Goal: Information Seeking & Learning: Check status

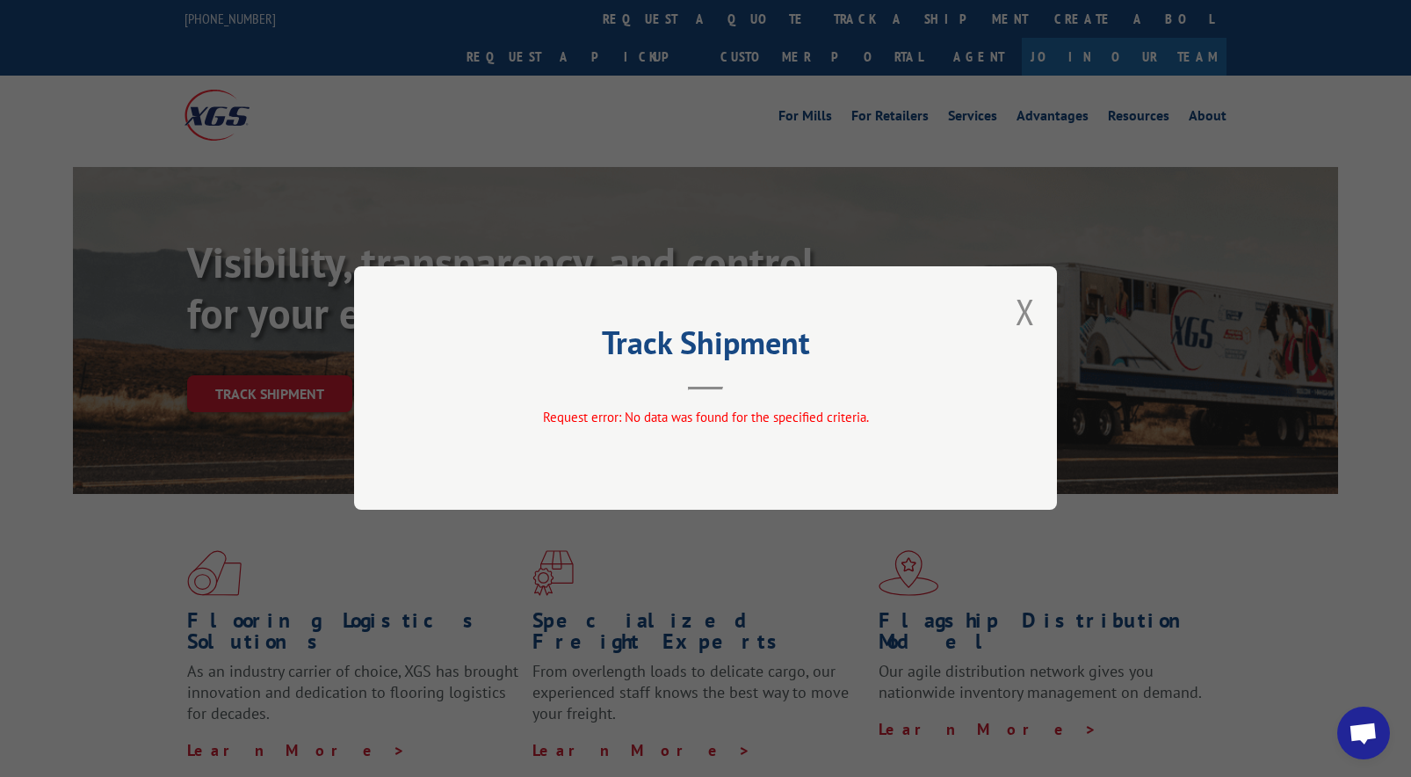
click at [1031, 307] on button "Close modal" at bounding box center [1025, 311] width 19 height 47
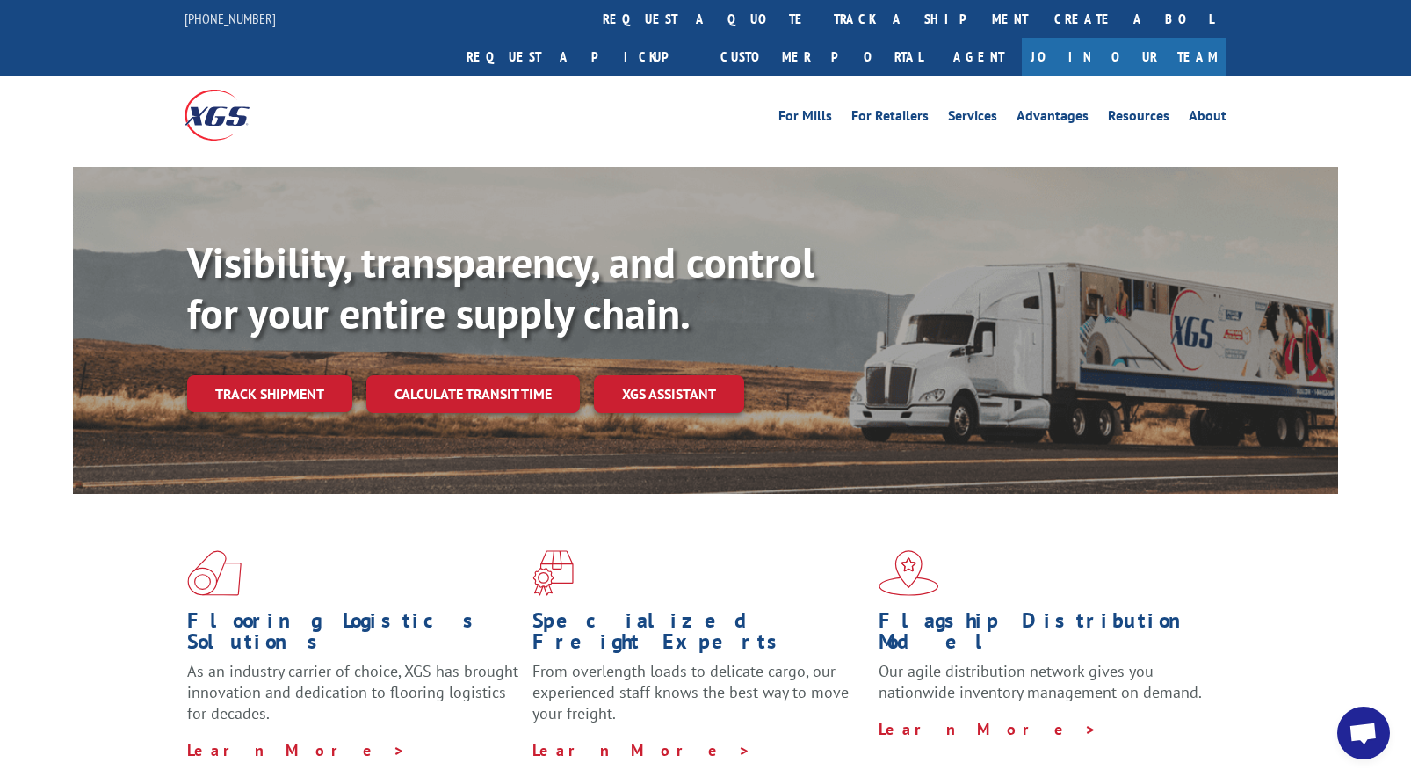
click at [268, 375] on link "Track shipment" at bounding box center [269, 393] width 165 height 37
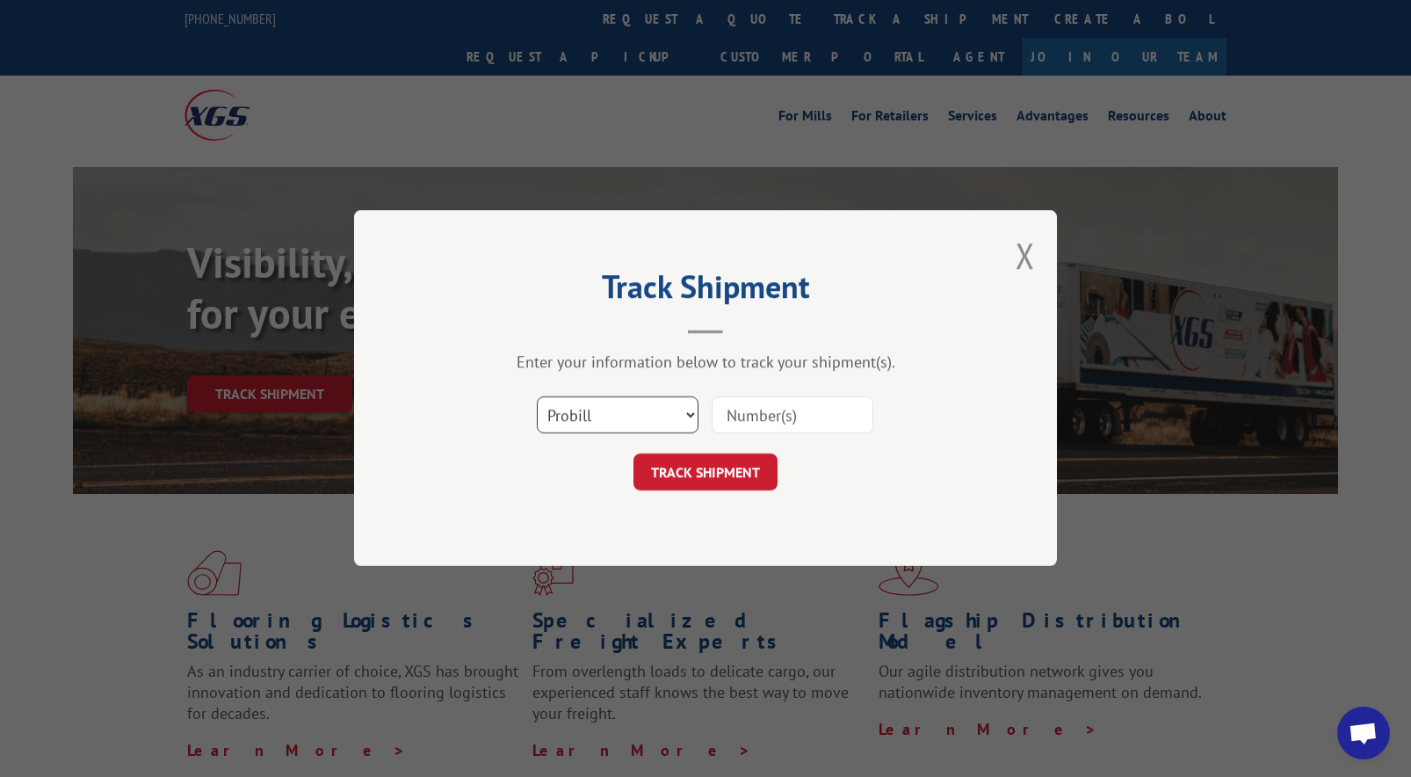
click at [609, 409] on select "Select category... Probill BOL PO" at bounding box center [618, 415] width 162 height 37
select select "bol"
click at [537, 397] on select "Select category... Probill BOL PO" at bounding box center [618, 415] width 162 height 37
paste input "2873437"
type input "2873437"
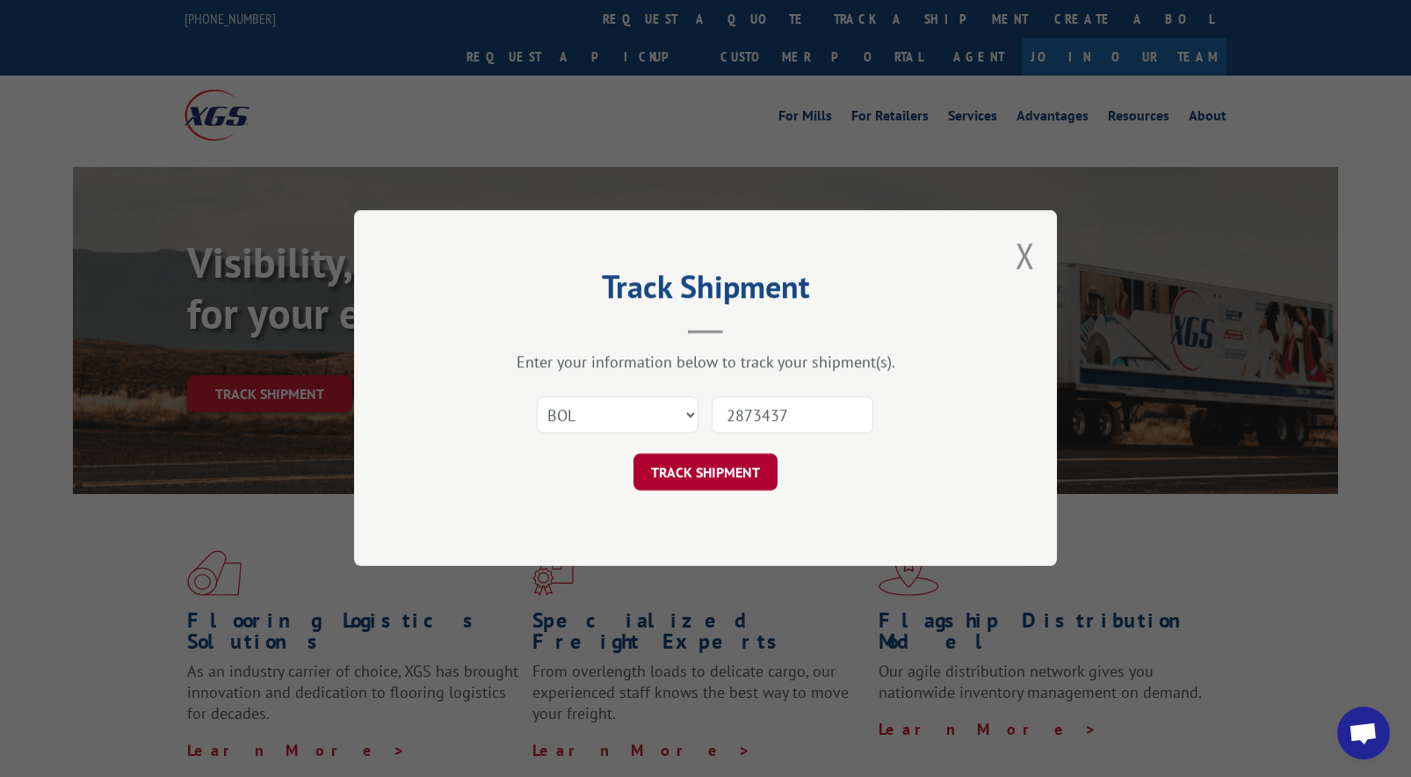
click at [743, 473] on button "TRACK SHIPMENT" at bounding box center [706, 472] width 144 height 37
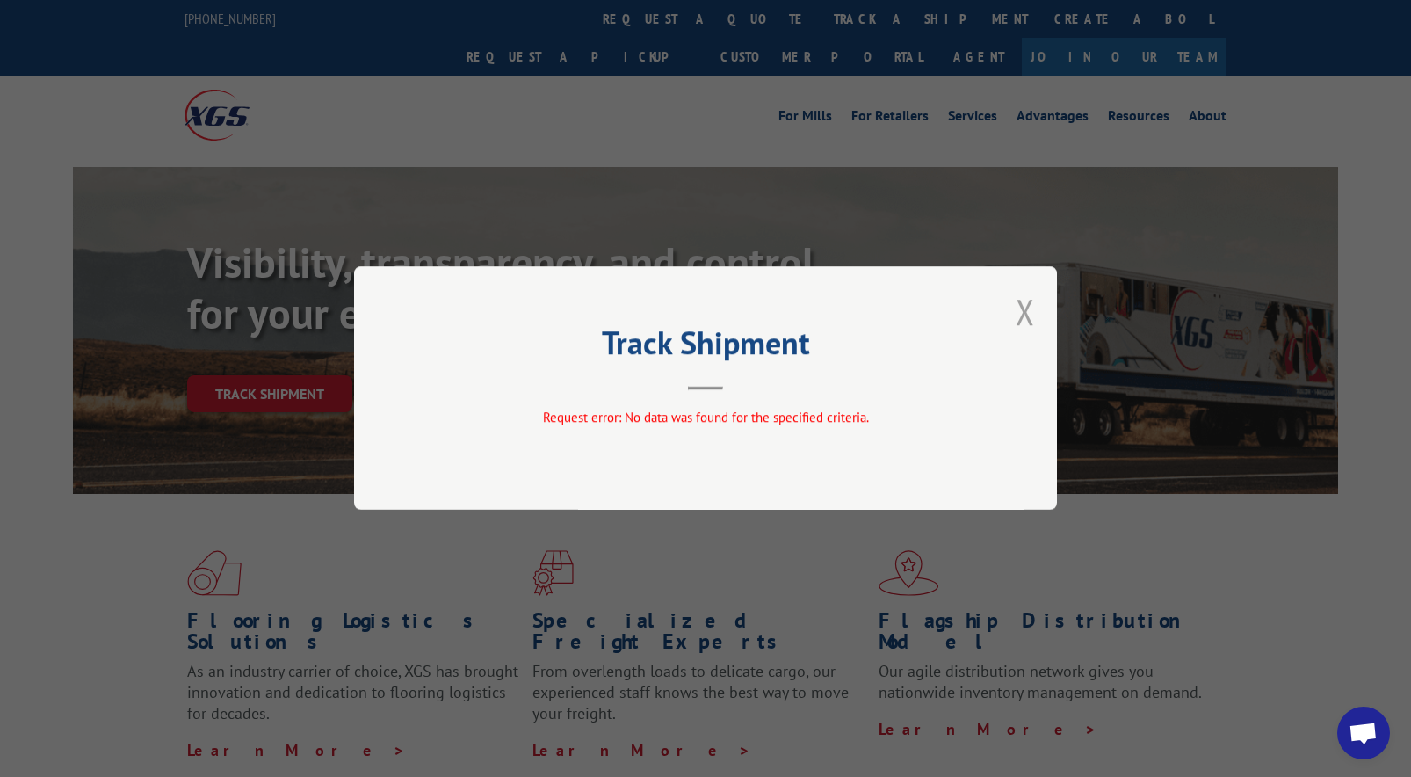
click at [1021, 312] on button "Close modal" at bounding box center [1025, 311] width 19 height 47
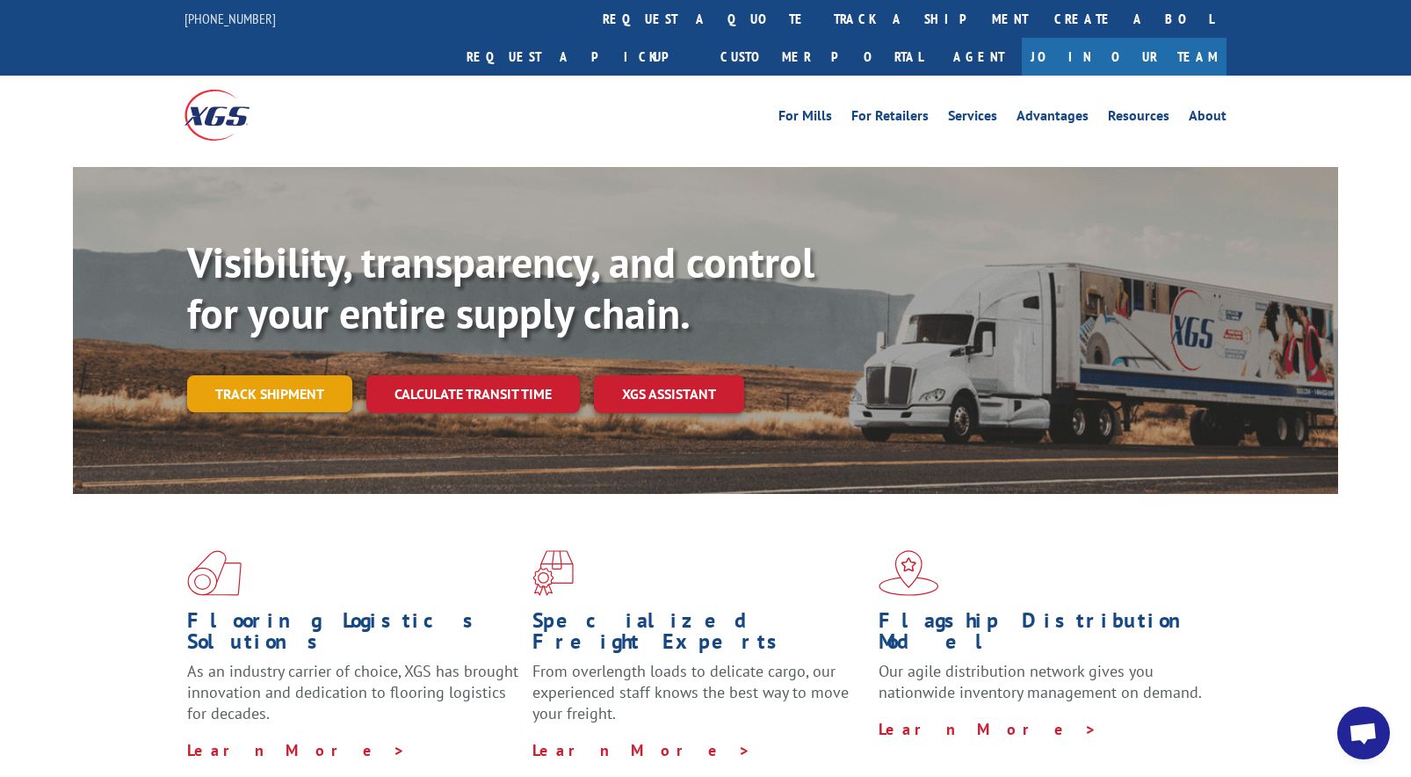
click at [286, 375] on link "Track shipment" at bounding box center [269, 393] width 165 height 37
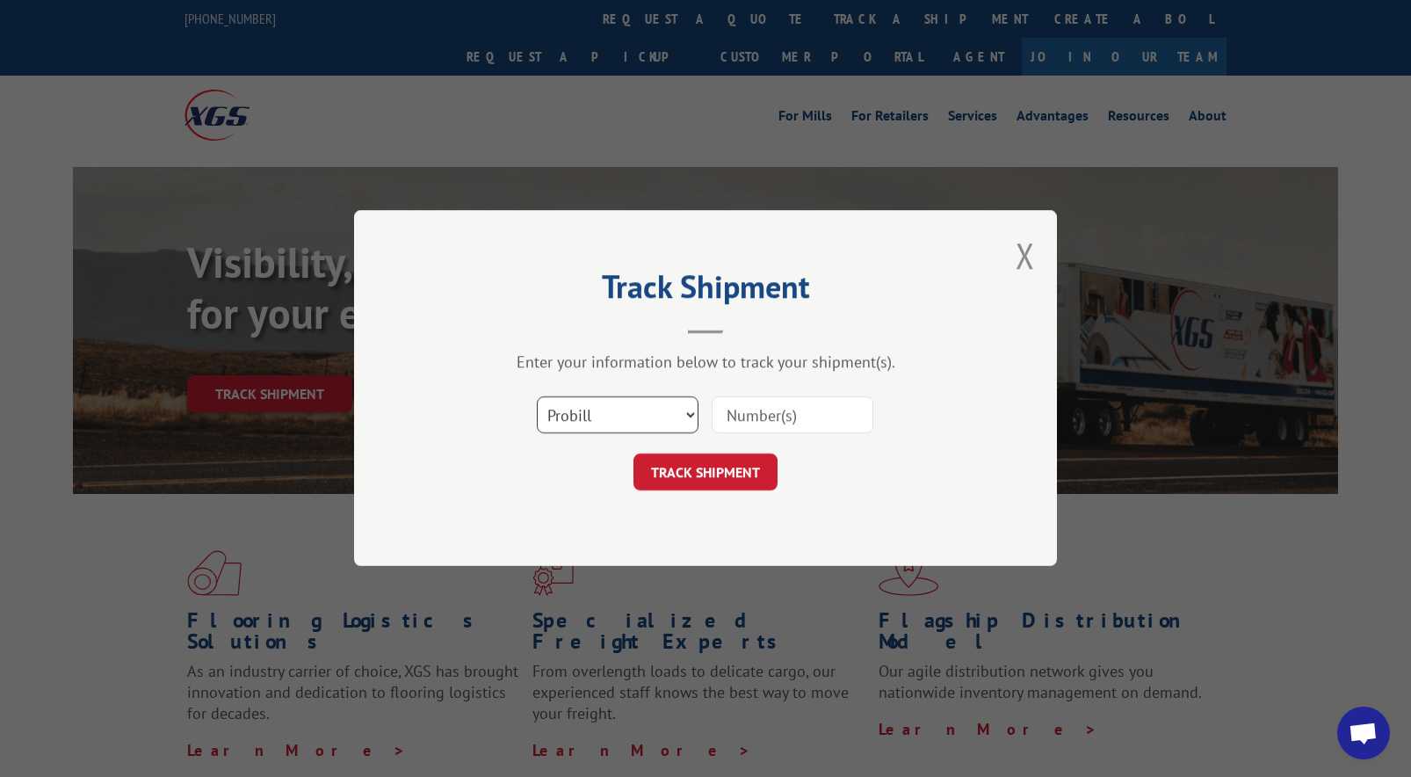
click at [656, 407] on select "Select category... Probill BOL PO" at bounding box center [618, 415] width 162 height 37
select select "bol"
click at [537, 397] on select "Select category... Probill BOL PO" at bounding box center [618, 415] width 162 height 37
click at [781, 424] on input at bounding box center [793, 415] width 162 height 37
type input "2870226"
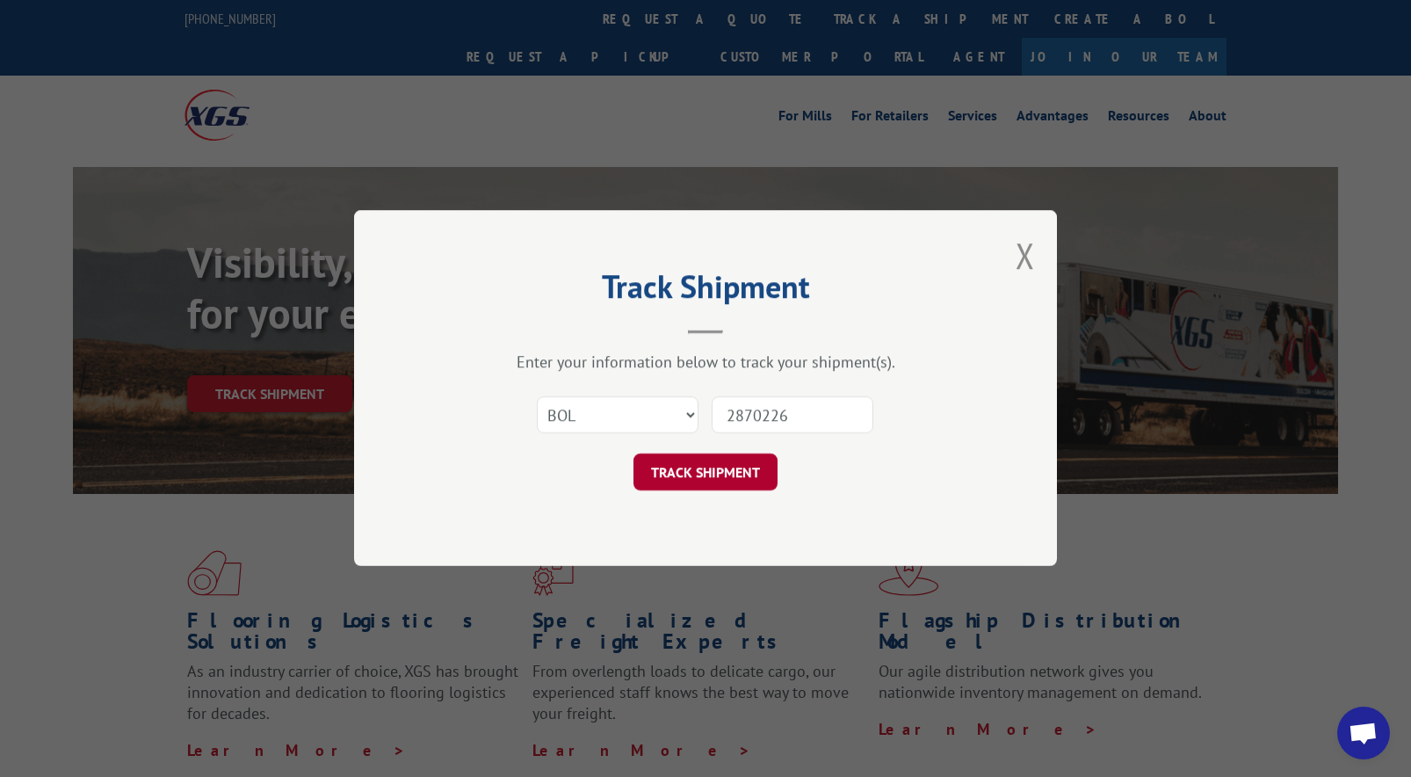
click at [757, 478] on button "TRACK SHIPMENT" at bounding box center [706, 472] width 144 height 37
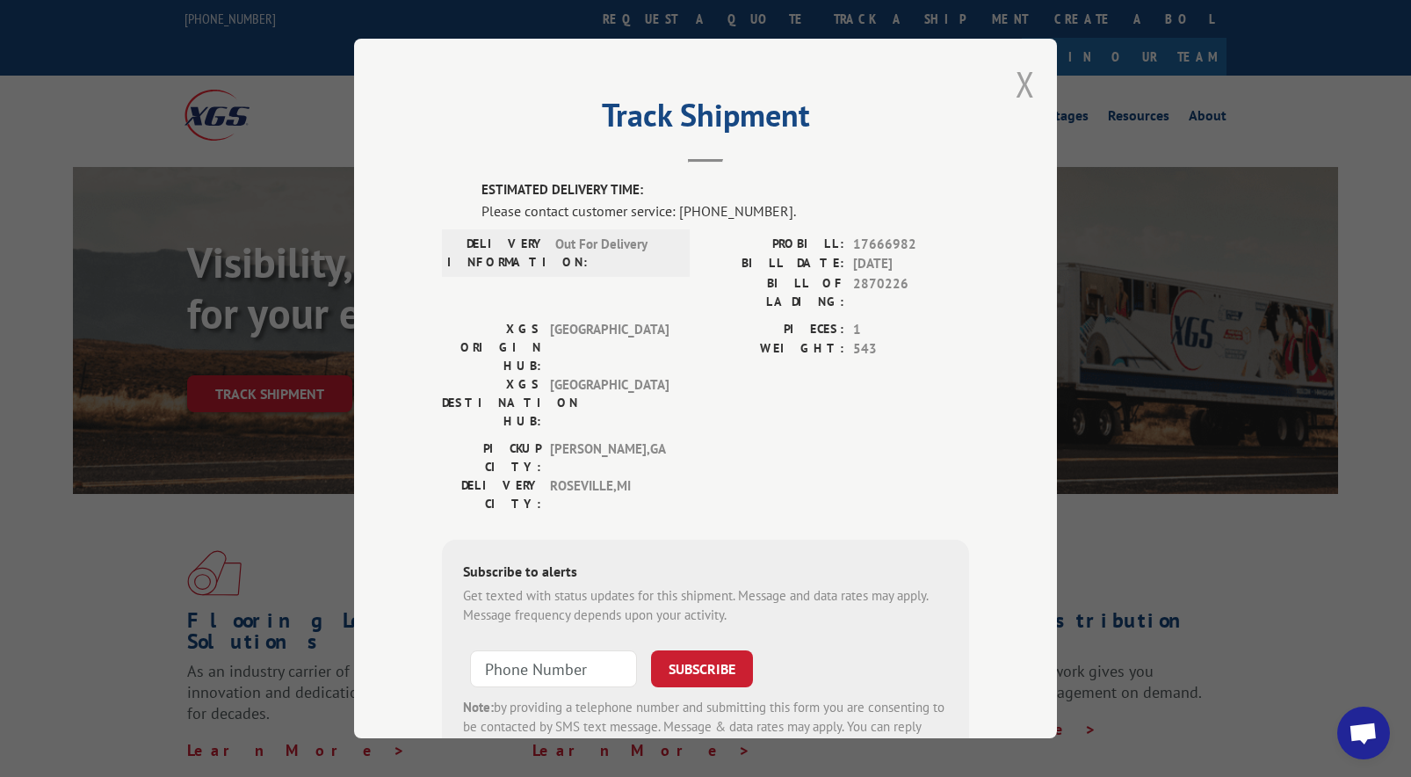
click at [1026, 69] on button "Close modal" at bounding box center [1025, 84] width 19 height 47
